Goal: Information Seeking & Learning: Learn about a topic

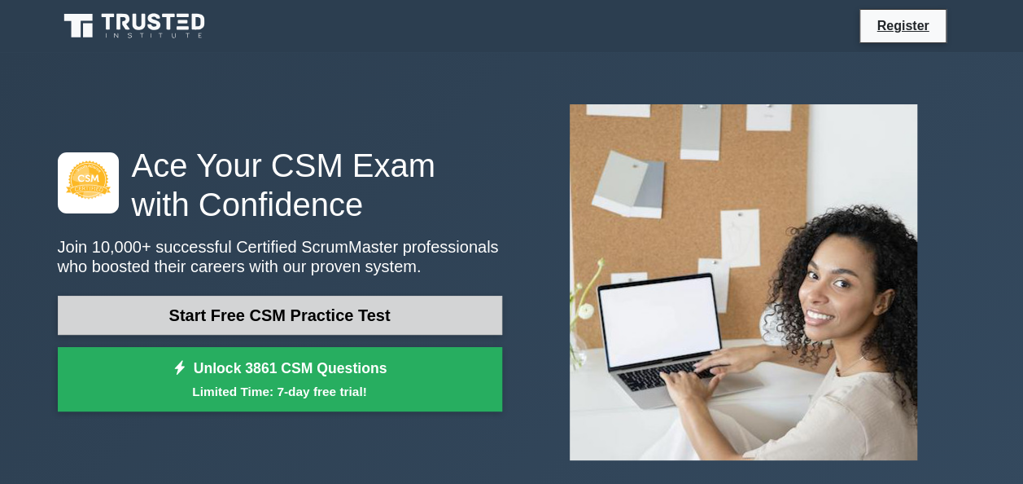
click at [320, 318] on link "Start Free CSM Practice Test" at bounding box center [280, 315] width 445 height 39
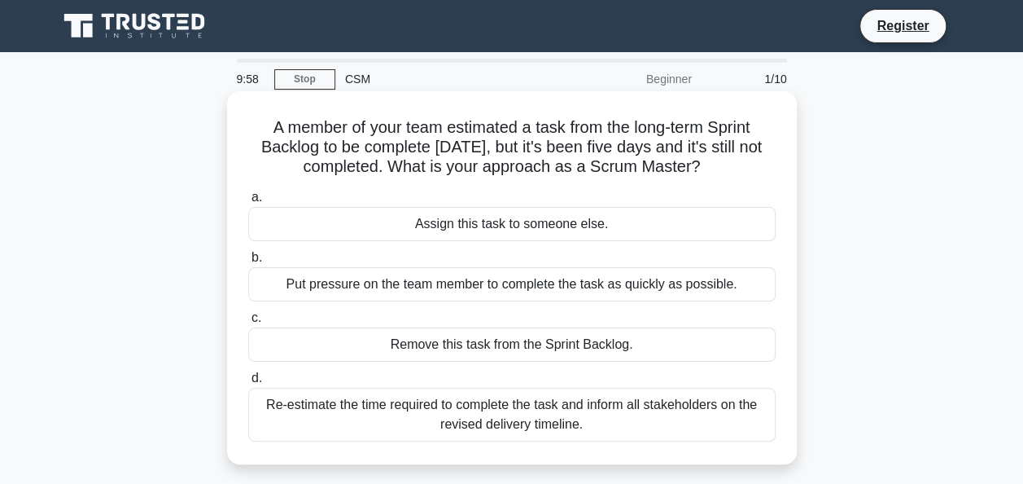
click at [374, 220] on div "Assign this task to someone else." at bounding box center [512, 224] width 528 height 34
click at [248, 203] on input "a. Assign this task to someone else." at bounding box center [248, 197] width 0 height 11
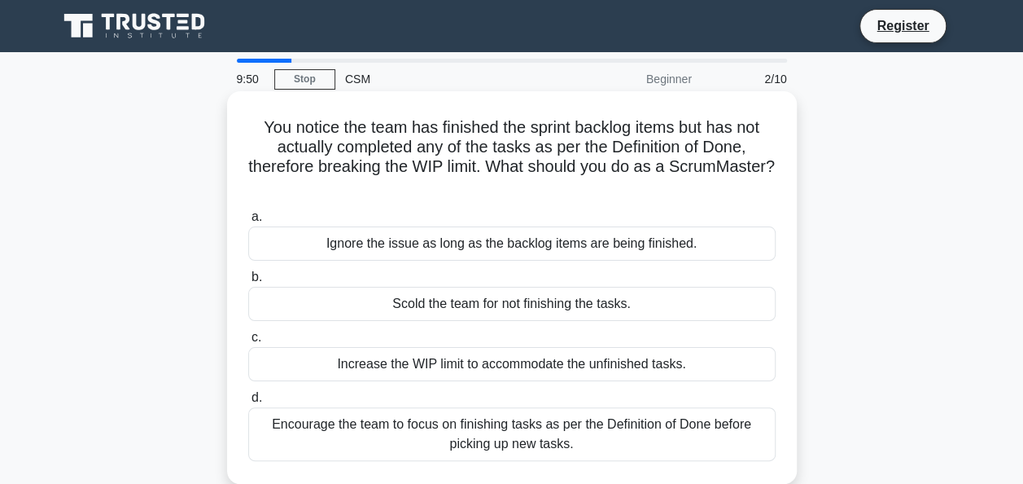
click at [334, 311] on div "Scold the team for not finishing the tasks." at bounding box center [512, 304] width 528 height 34
click at [248, 282] on input "b. Scold the team for not finishing the tasks." at bounding box center [248, 277] width 0 height 11
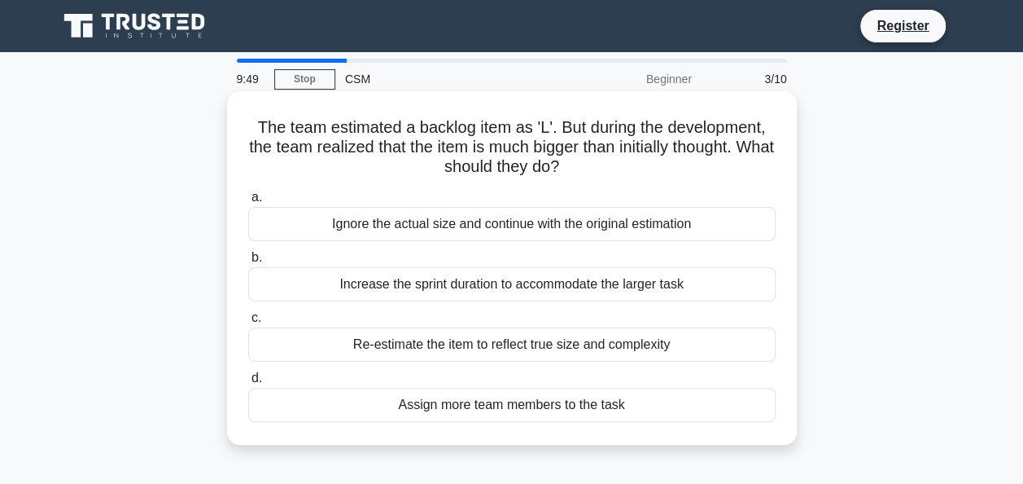
click at [480, 220] on div "Ignore the actual size and continue with the original estimation" at bounding box center [512, 224] width 528 height 34
click at [248, 203] on input "a. Ignore the actual size and continue with the original estimation" at bounding box center [248, 197] width 0 height 11
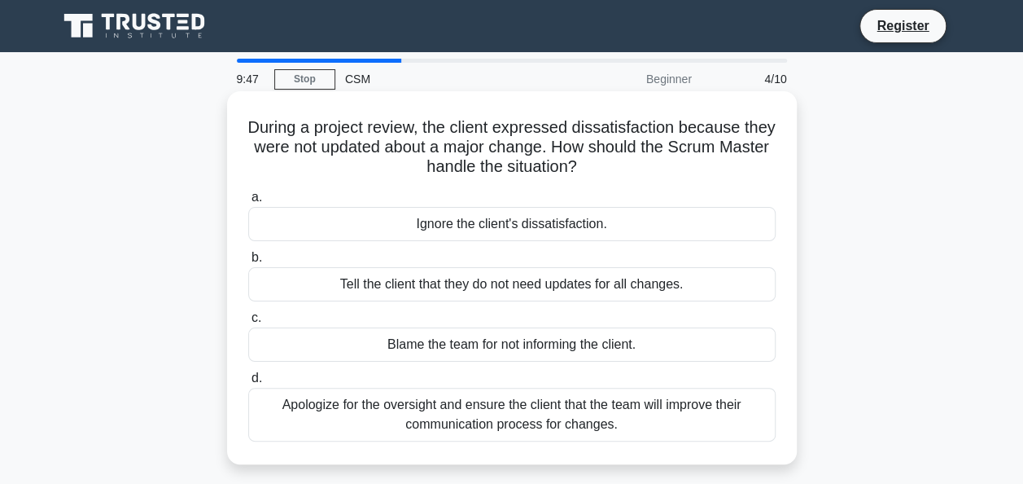
click at [517, 288] on div "Tell the client that they do not need updates for all changes." at bounding box center [512, 284] width 528 height 34
click at [248, 263] on input "b. Tell the client that they do not need updates for all changes." at bounding box center [248, 257] width 0 height 11
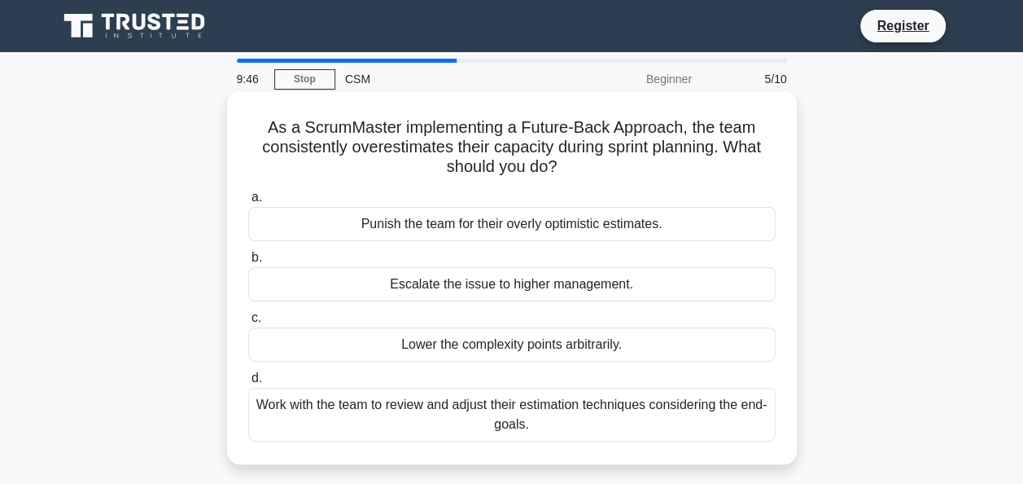
click at [523, 331] on div "Lower the complexity points arbitrarily." at bounding box center [512, 344] width 528 height 34
click at [248, 323] on input "c. Lower the complexity points arbitrarily." at bounding box center [248, 318] width 0 height 11
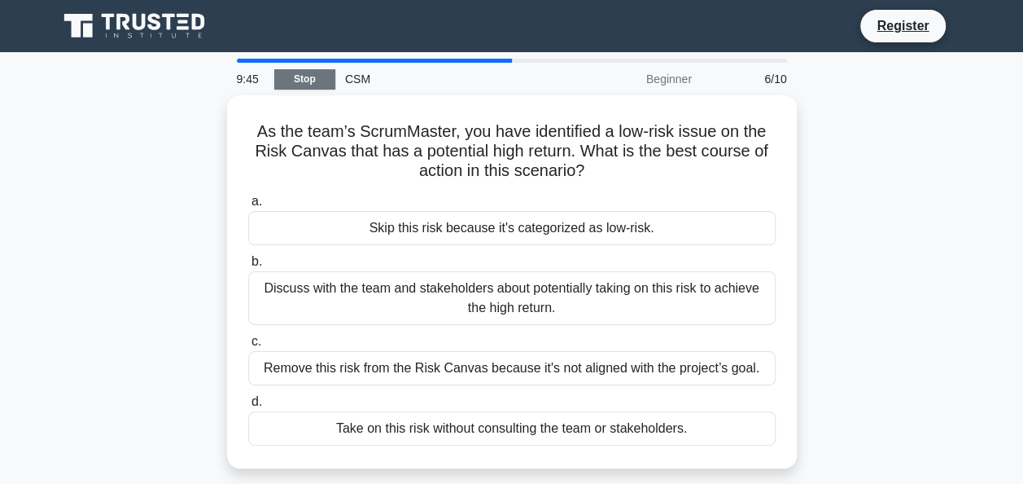
click at [317, 69] on link "Stop" at bounding box center [304, 79] width 61 height 20
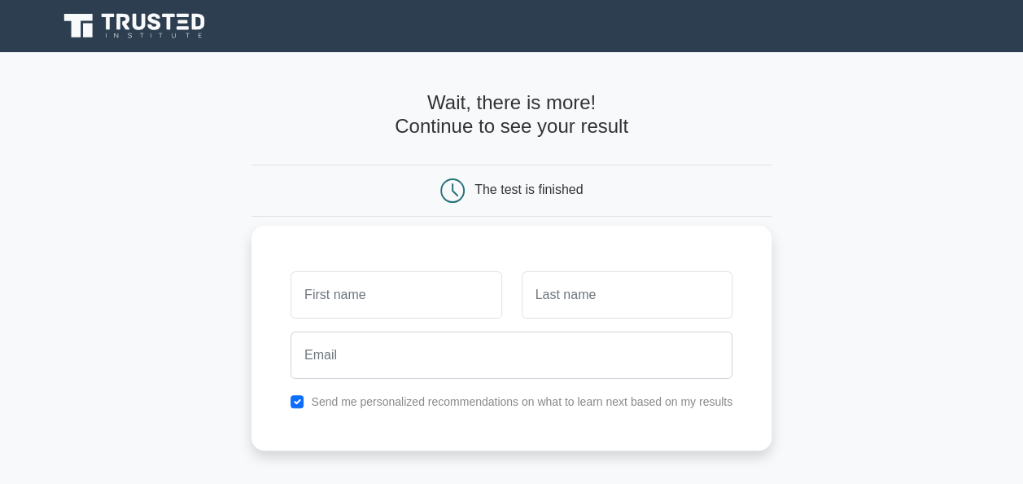
type input "h"
type input "billie"
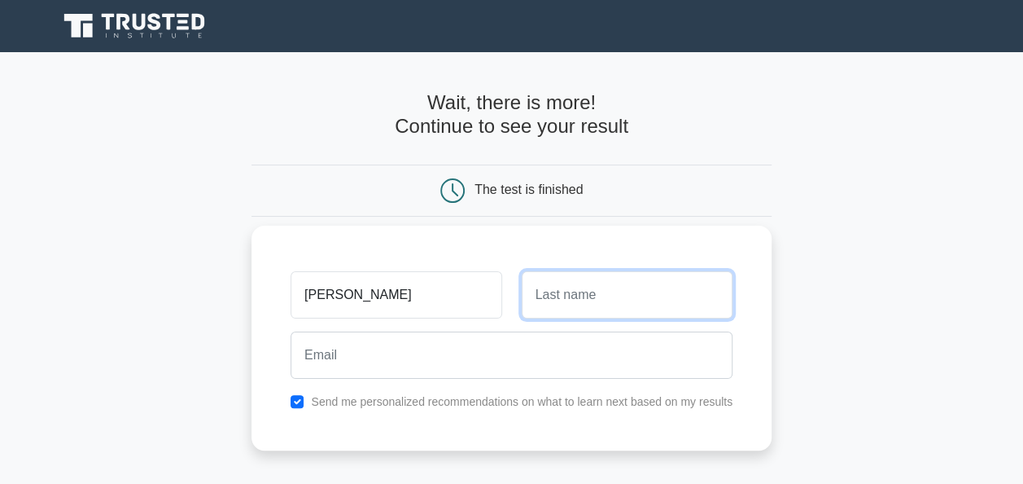
click at [558, 296] on input "text" at bounding box center [627, 294] width 211 height 47
type input "sa"
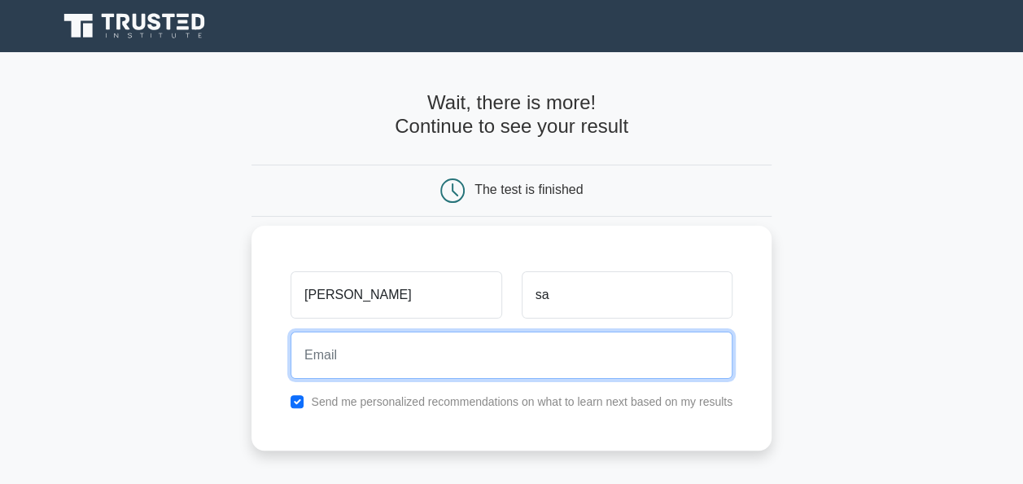
click at [420, 361] on input "email" at bounding box center [512, 354] width 442 height 47
type input "ykbillie100@gmail.com"
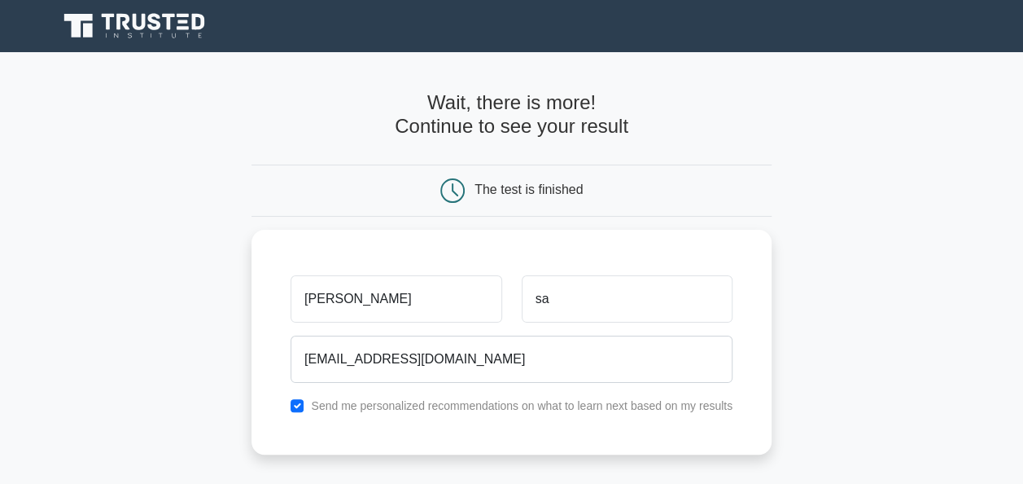
click at [212, 309] on main "Wait, there is more! Continue to see your result The test is finished billie sa" at bounding box center [511, 345] width 1023 height 586
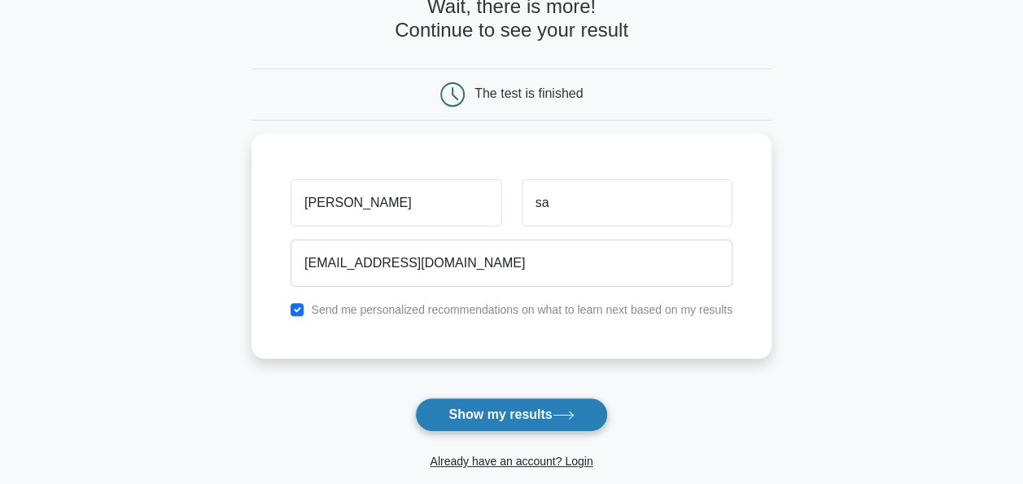
scroll to position [98, 0]
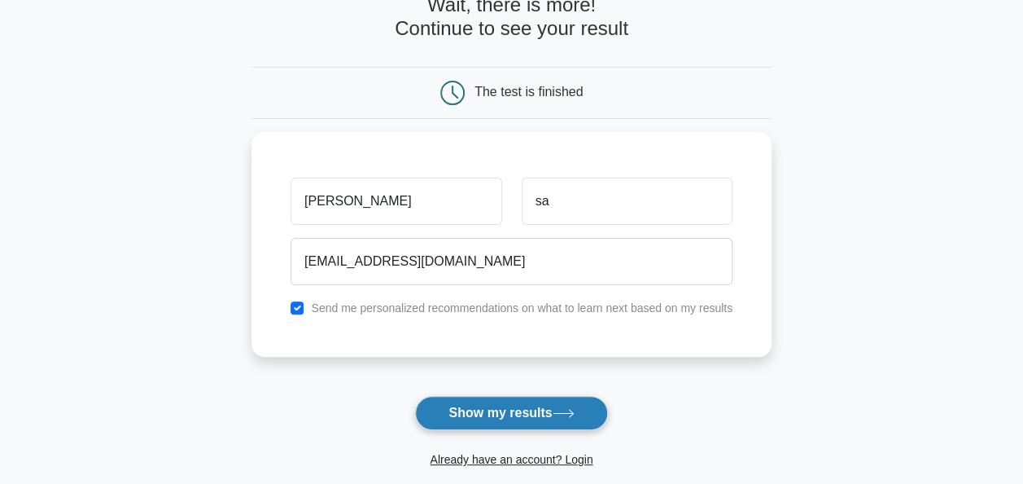
click at [565, 427] on button "Show my results" at bounding box center [511, 413] width 192 height 34
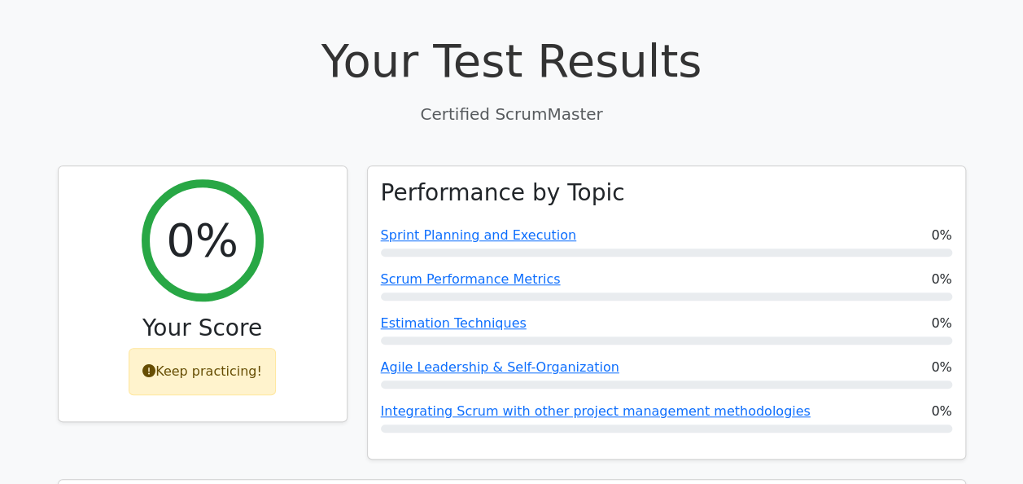
scroll to position [521, 0]
